Goal: Task Accomplishment & Management: Manage account settings

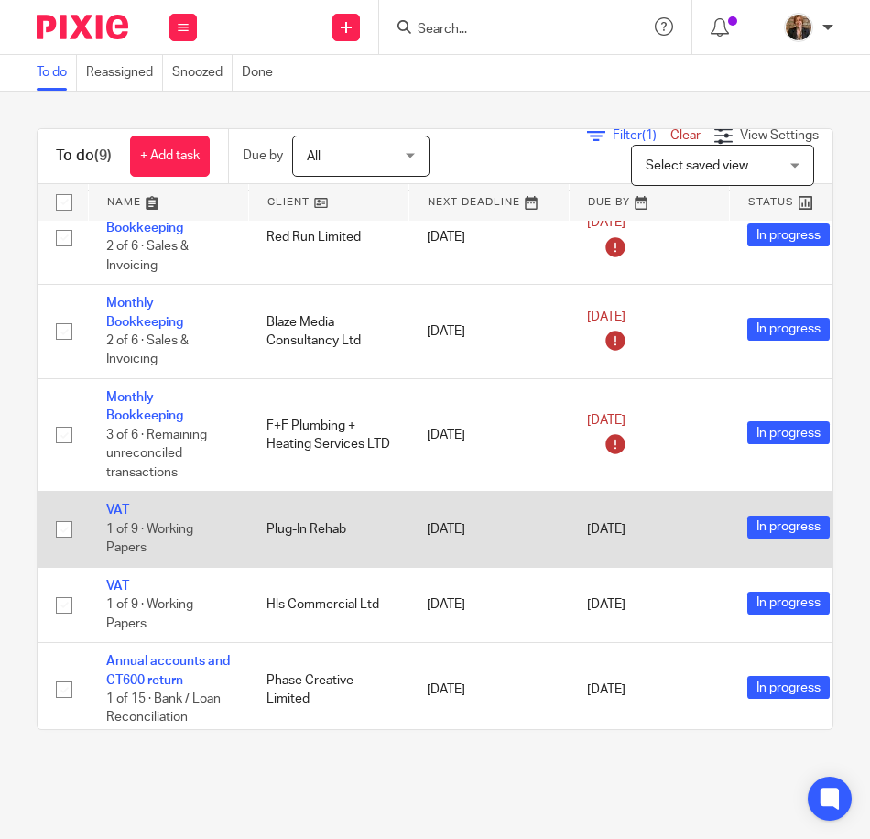
scroll to position [353, 0]
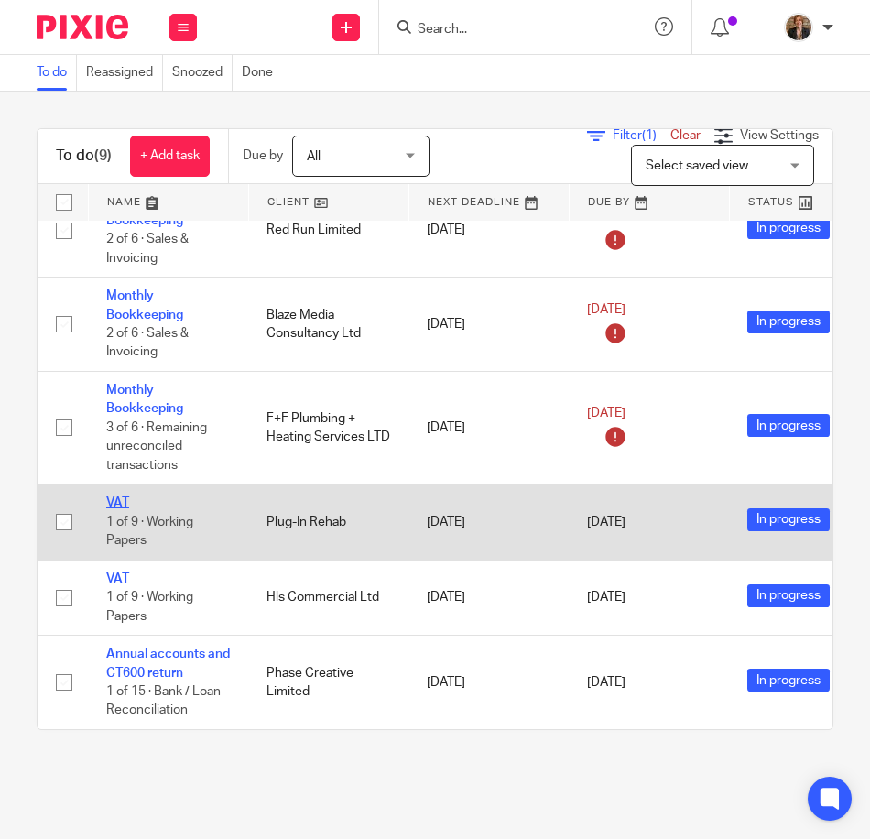
click at [120, 496] on link "VAT" at bounding box center [117, 502] width 23 height 13
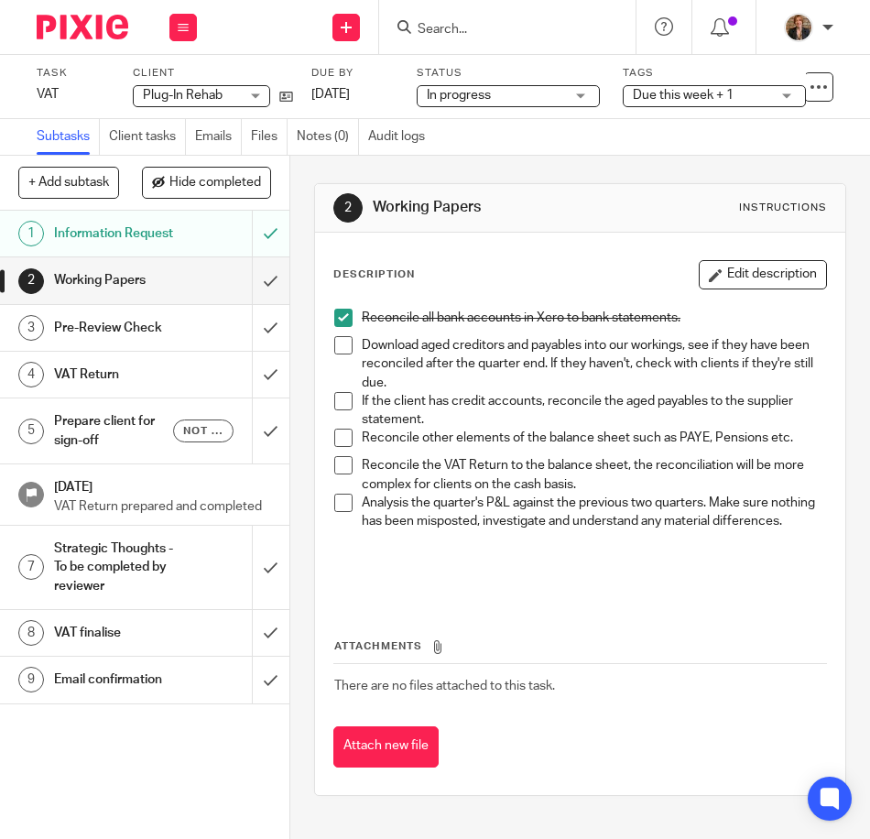
click at [334, 438] on span at bounding box center [343, 438] width 18 height 18
click at [334, 344] on span at bounding box center [343, 345] width 18 height 18
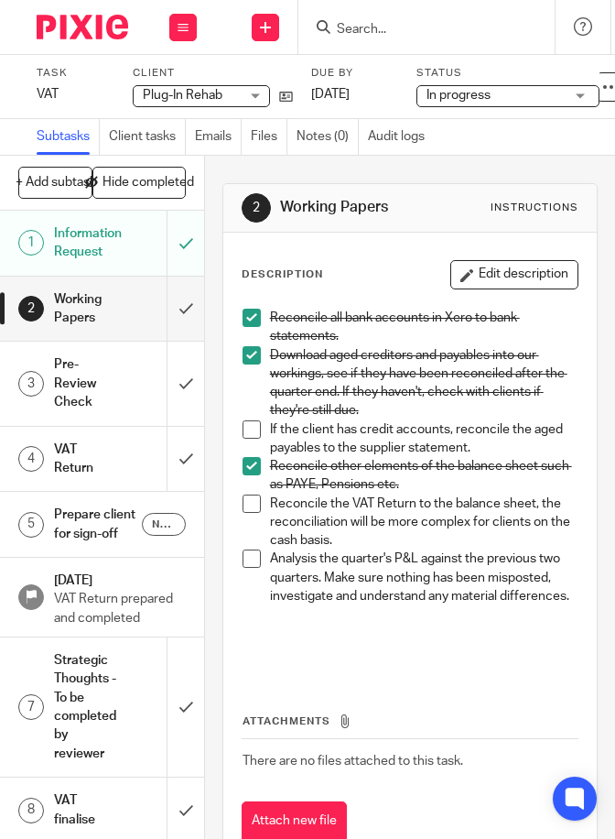
click at [255, 560] on span at bounding box center [252, 558] width 18 height 18
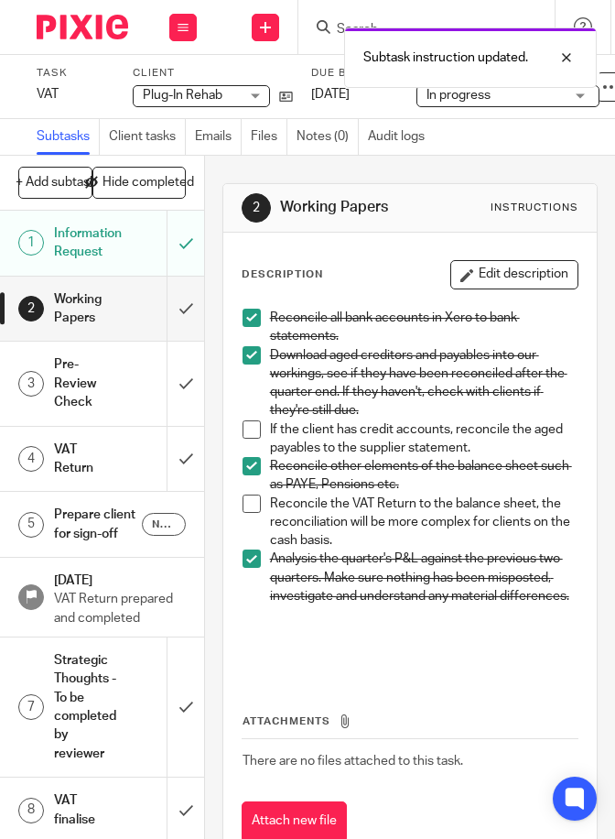
click at [429, 675] on div "Reconcile all bank accounts in Xero to bank statements. Download aged creditors…" at bounding box center [411, 486] width 354 height 375
click at [506, 662] on p at bounding box center [424, 644] width 309 height 38
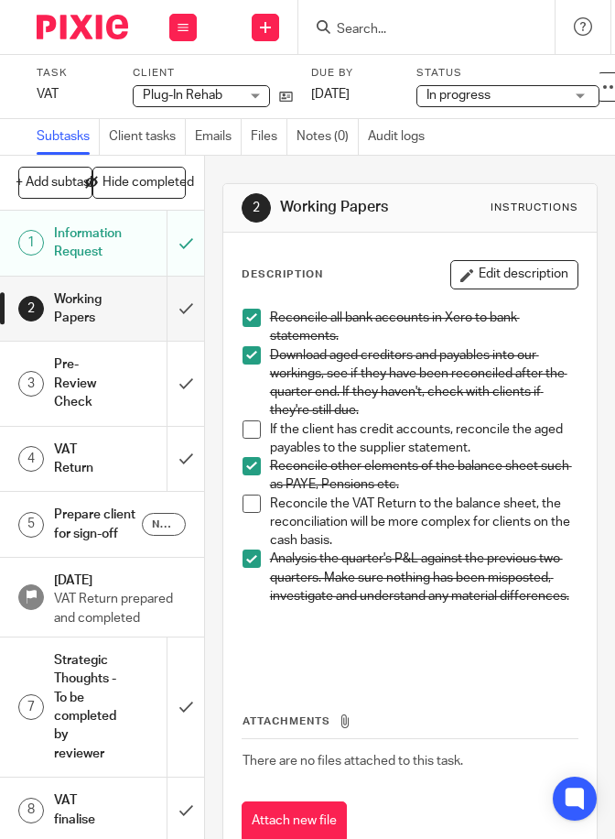
click at [244, 429] on span at bounding box center [252, 429] width 18 height 18
click at [71, 460] on h1 "VAT Return" at bounding box center [85, 459] width 63 height 47
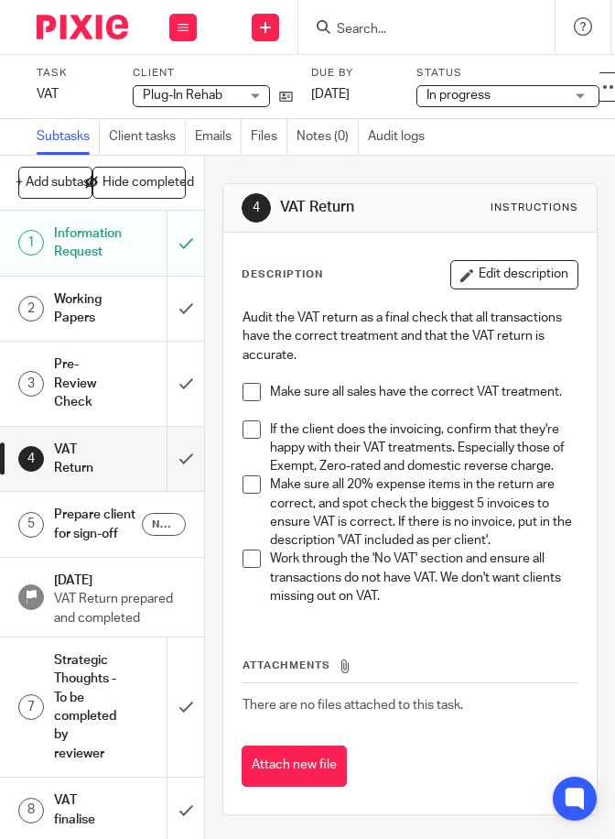
click at [87, 284] on link "2 Working Papers" at bounding box center [83, 309] width 167 height 65
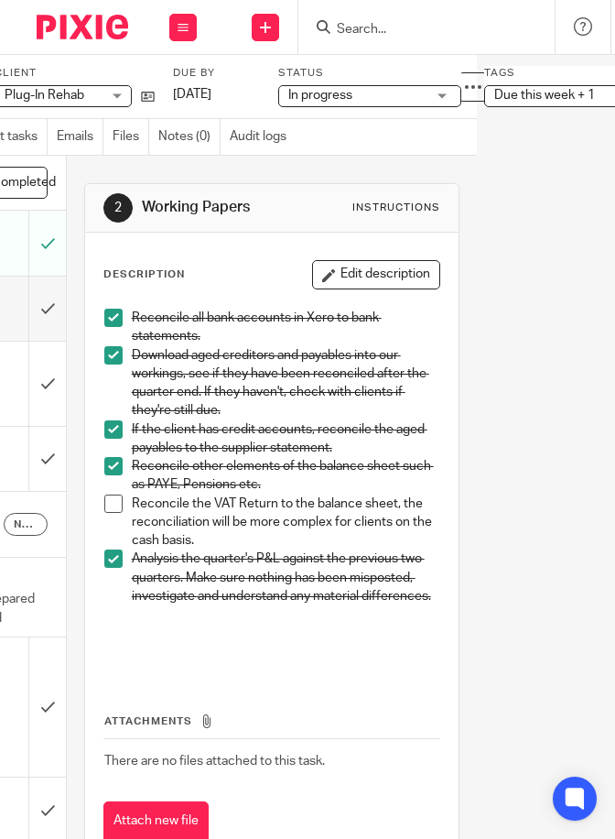
scroll to position [0, 204]
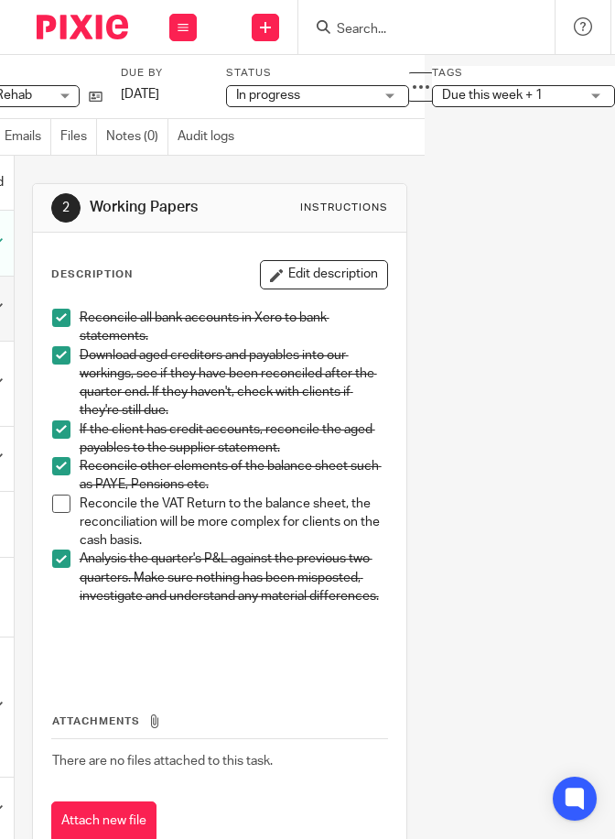
click at [502, 93] on span "Due this week + 1" at bounding box center [492, 95] width 101 height 13
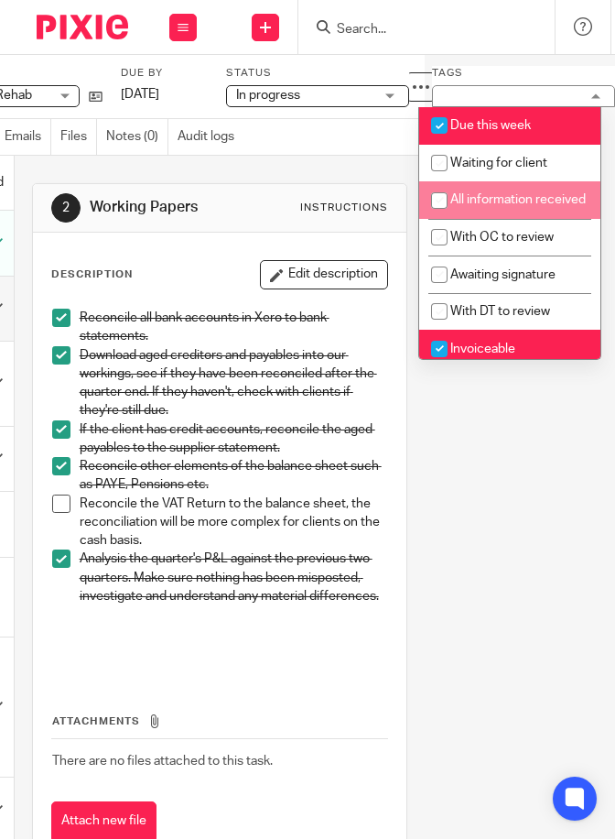
click at [551, 212] on li "All information received" at bounding box center [509, 200] width 181 height 38
checkbox input "true"
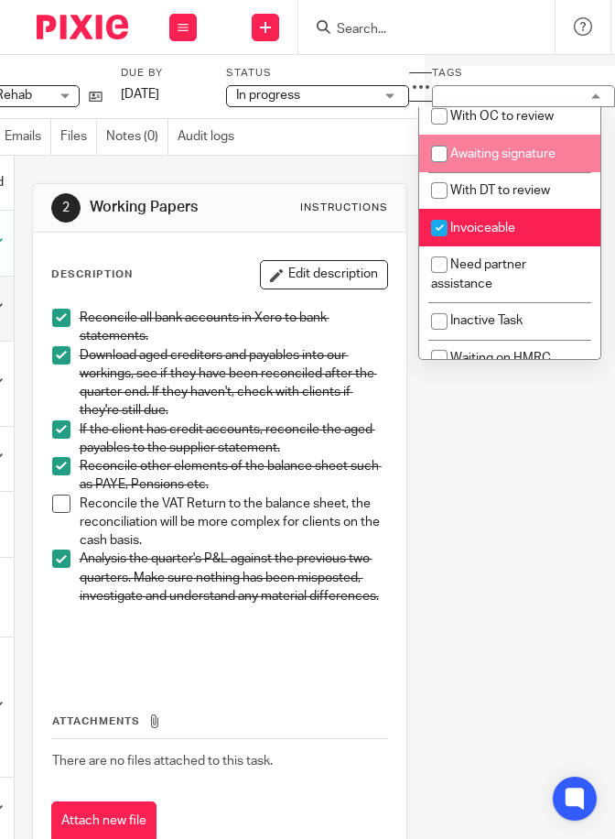
scroll to position [122, 0]
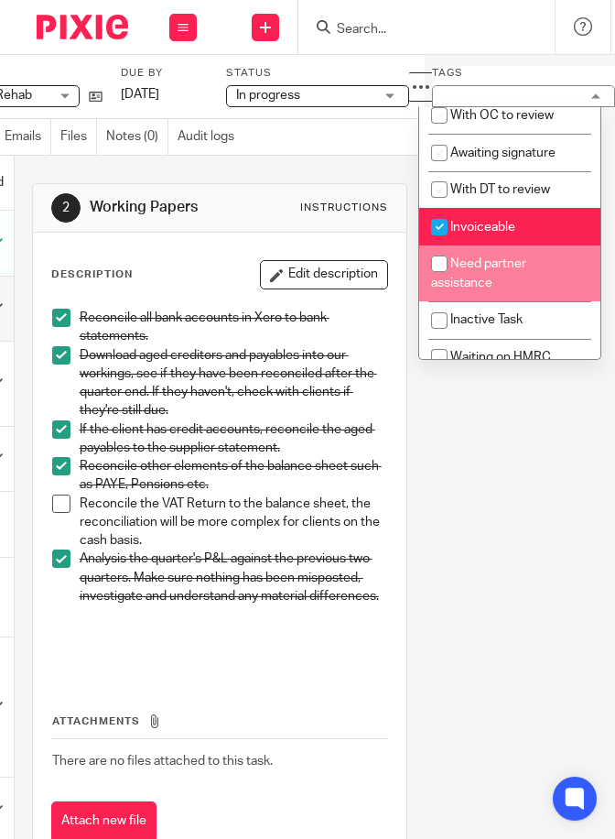
click at [538, 288] on li "Need partner assistance" at bounding box center [509, 273] width 181 height 56
checkbox input "true"
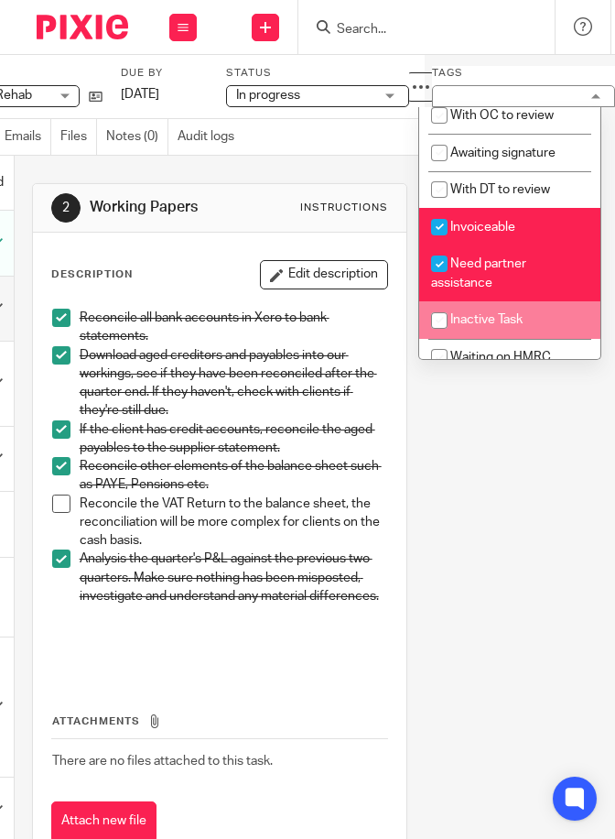
click at [488, 580] on main "Task VAT Save VAT 1 /9 Client Plug-In Rehab Plug-In Rehab No client selected 11…" at bounding box center [307, 419] width 615 height 839
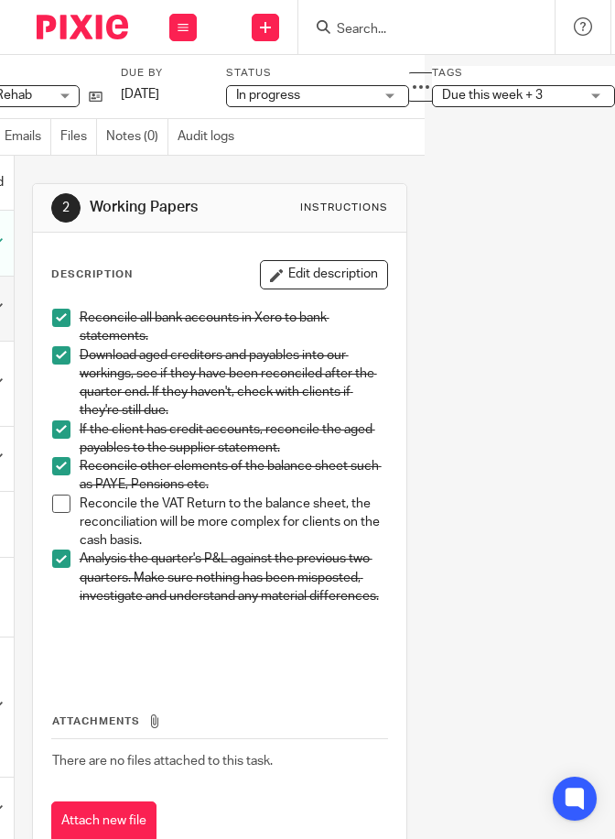
click at [76, 33] on img at bounding box center [83, 27] width 92 height 25
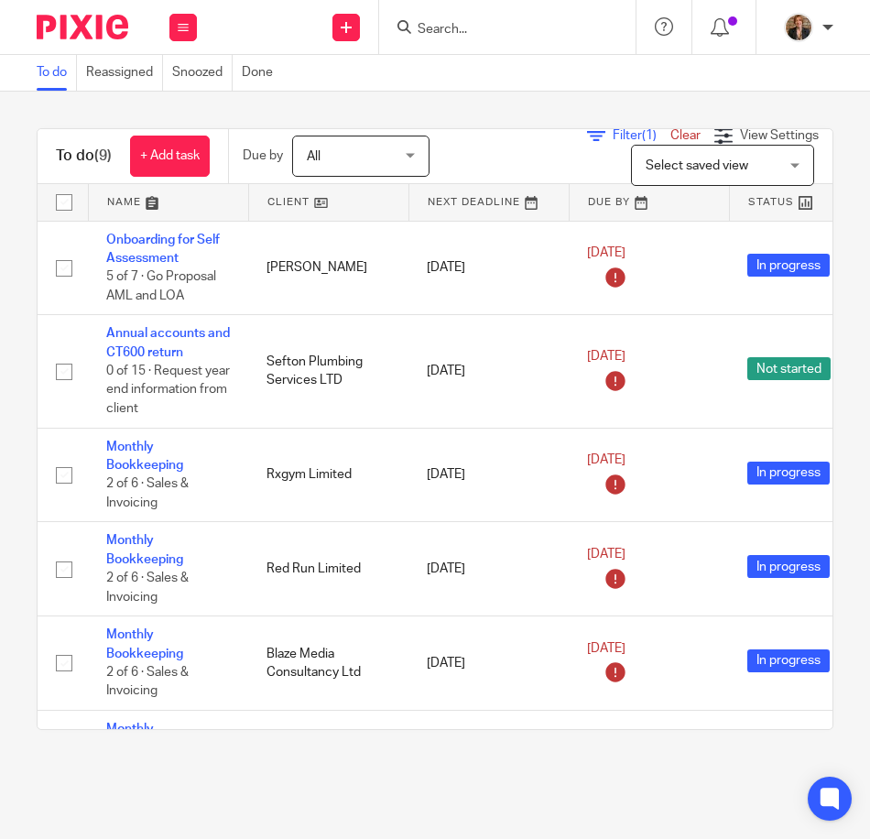
click at [117, 203] on link at bounding box center [168, 202] width 159 height 37
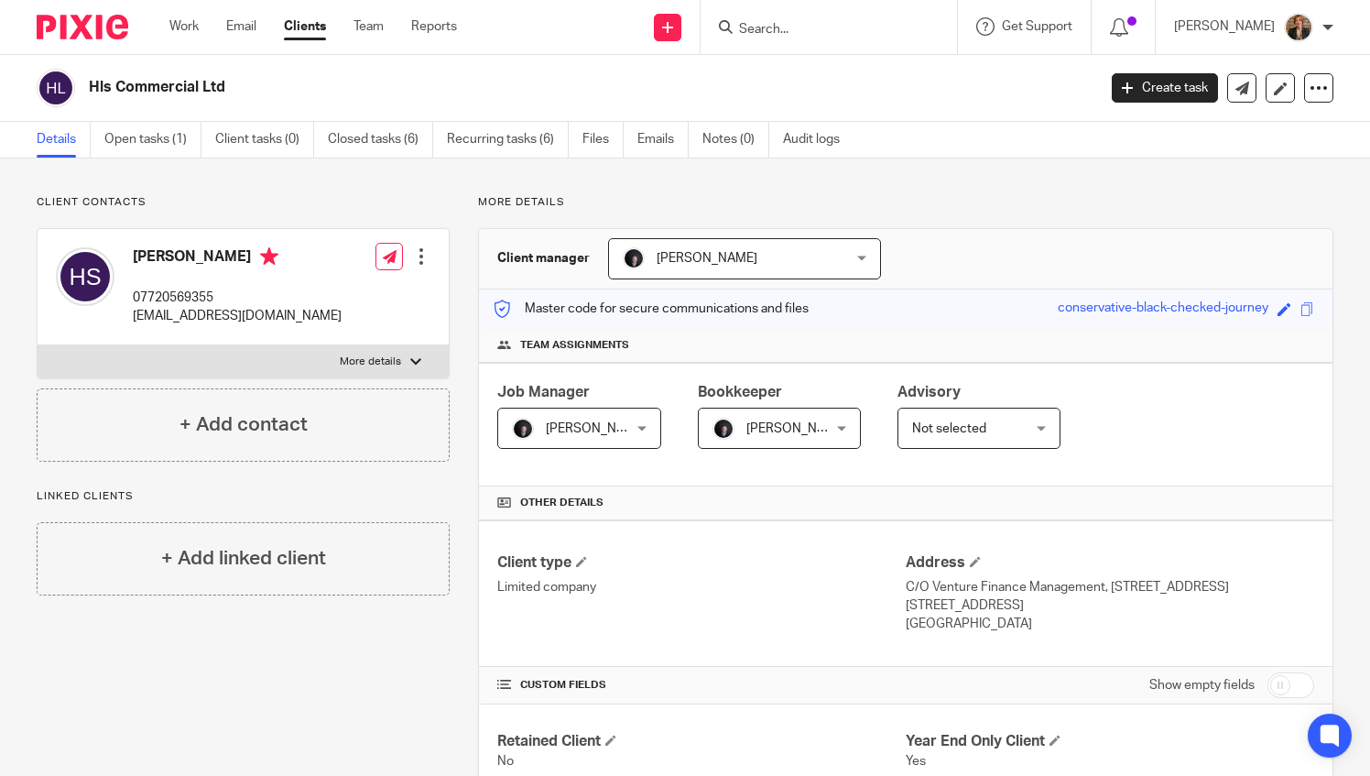
scroll to position [976, 0]
